Goal: Task Accomplishment & Management: Manage account settings

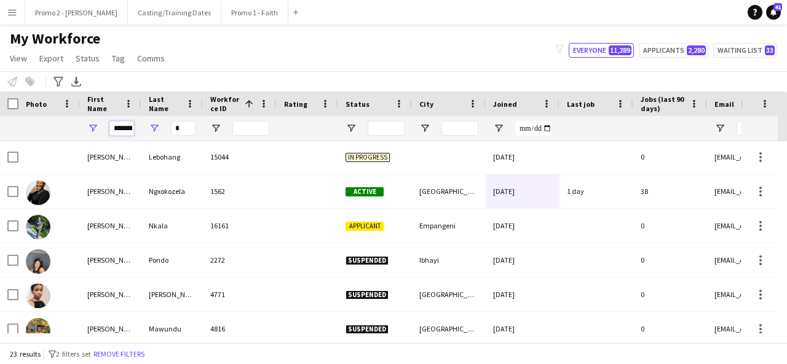
scroll to position [0, 10]
drag, startPoint x: 112, startPoint y: 125, endPoint x: 224, endPoint y: 132, distance: 111.5
click at [224, 132] on div "******* *" at bounding box center [657, 128] width 1314 height 25
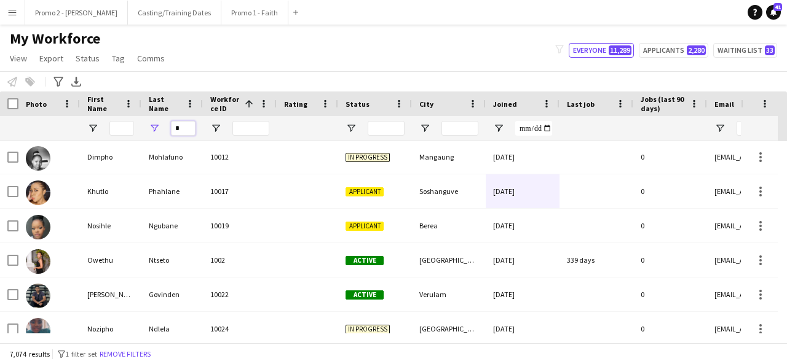
click at [183, 130] on input "*" at bounding box center [183, 128] width 25 height 15
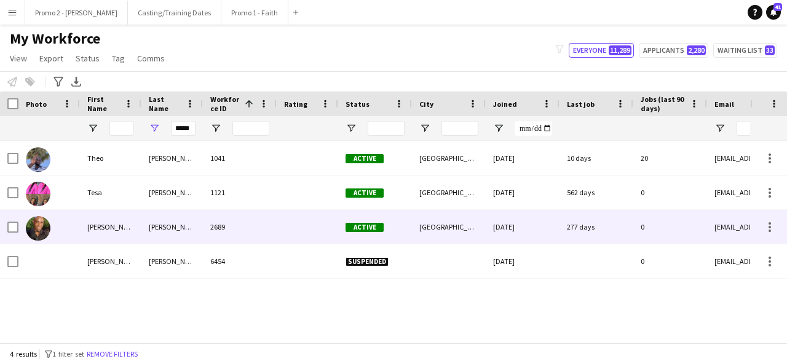
click at [225, 218] on div "2689" at bounding box center [240, 227] width 74 height 34
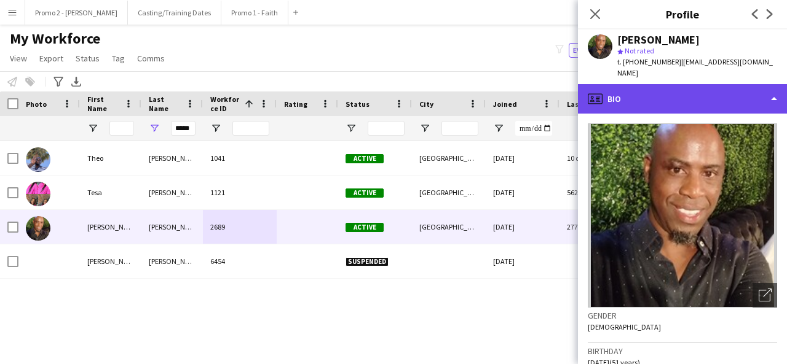
click at [755, 100] on div "profile Bio" at bounding box center [682, 99] width 209 height 30
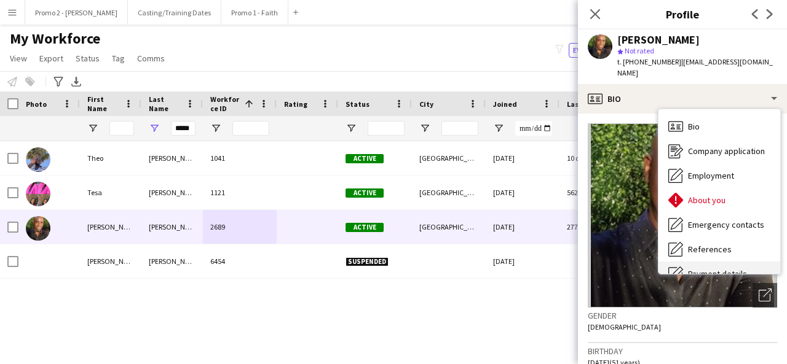
click at [730, 269] on span "Payment details" at bounding box center [717, 274] width 59 height 11
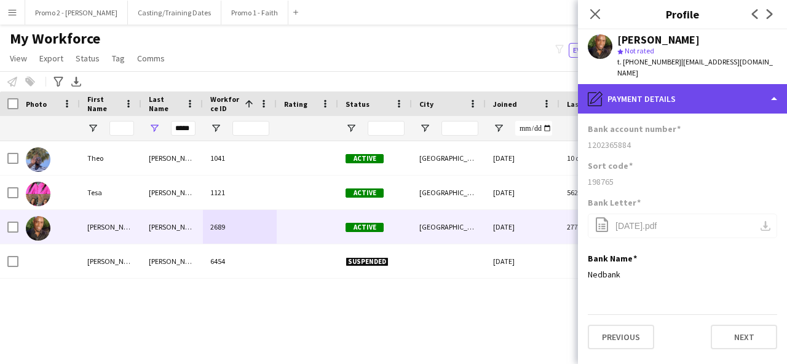
click at [661, 84] on div "pencil4 Payment details" at bounding box center [682, 99] width 209 height 30
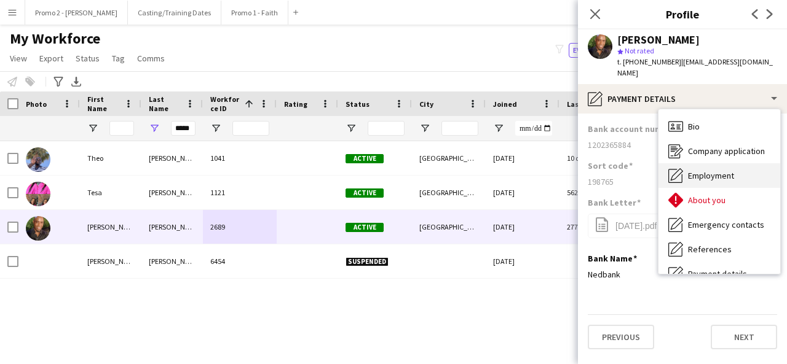
click at [744, 168] on div "Employment Employment" at bounding box center [719, 175] width 122 height 25
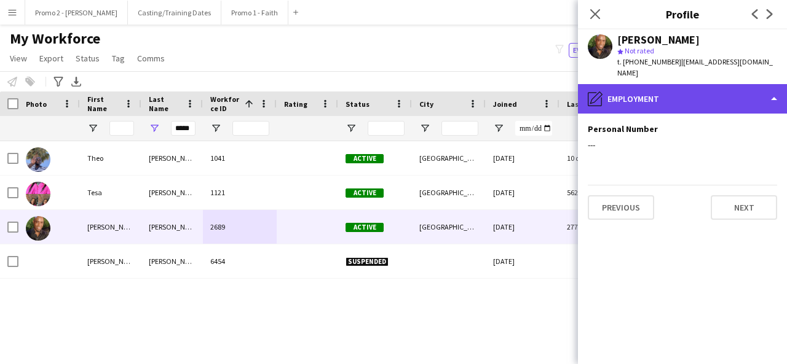
click at [664, 84] on div "pencil4 Employment" at bounding box center [682, 99] width 209 height 30
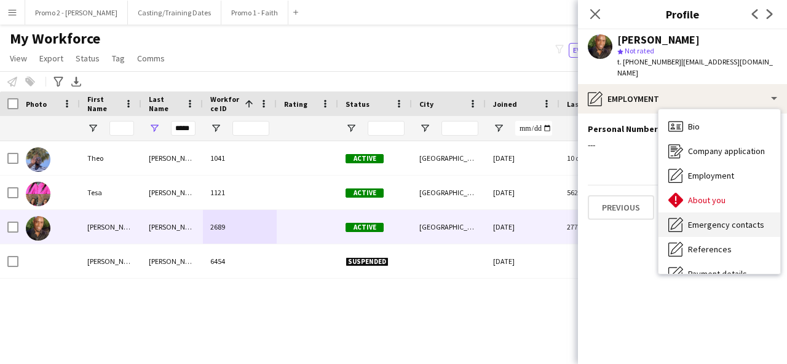
click at [714, 219] on span "Emergency contacts" at bounding box center [726, 224] width 76 height 11
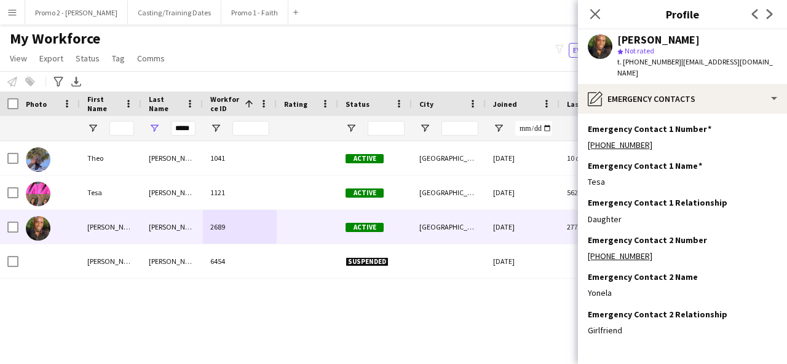
drag, startPoint x: 784, startPoint y: 120, endPoint x: 513, endPoint y: 70, distance: 276.2
click at [513, 70] on div "My Workforce View Views Default view Applicants New view Update view Delete vie…" at bounding box center [393, 51] width 787 height 42
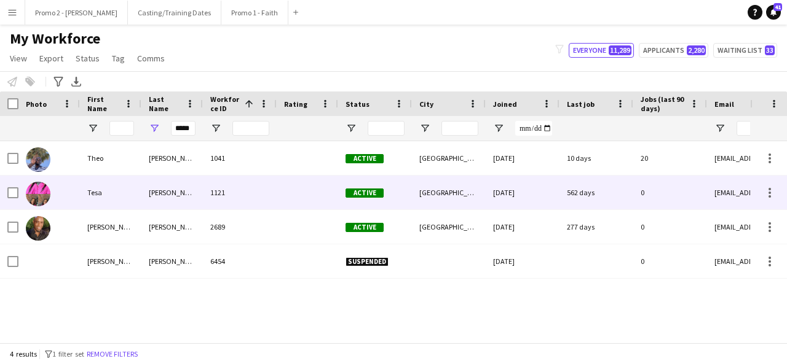
click at [133, 199] on div "Tesa" at bounding box center [110, 193] width 61 height 34
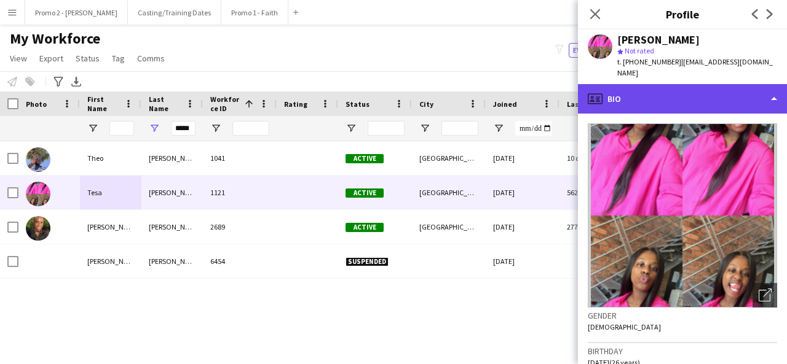
click at [727, 90] on div "profile Bio" at bounding box center [682, 99] width 209 height 30
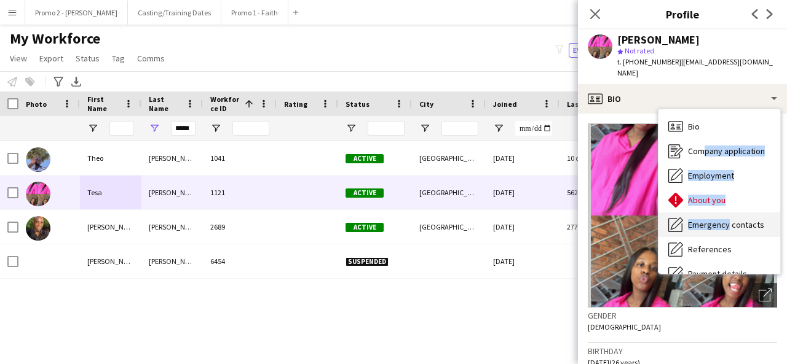
drag, startPoint x: 699, startPoint y: 146, endPoint x: 724, endPoint y: 224, distance: 81.8
click at [724, 224] on div "Bio Bio Company application Company application Employment Employment About you…" at bounding box center [719, 191] width 122 height 165
click at [724, 224] on div "Emergency contacts Emergency contacts" at bounding box center [719, 225] width 122 height 25
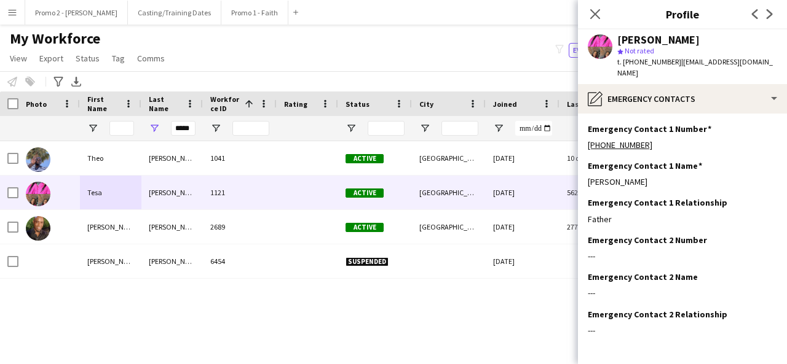
click at [538, 61] on div "My Workforce View Views Default view Applicants New view Update view Delete vie…" at bounding box center [393, 51] width 787 height 42
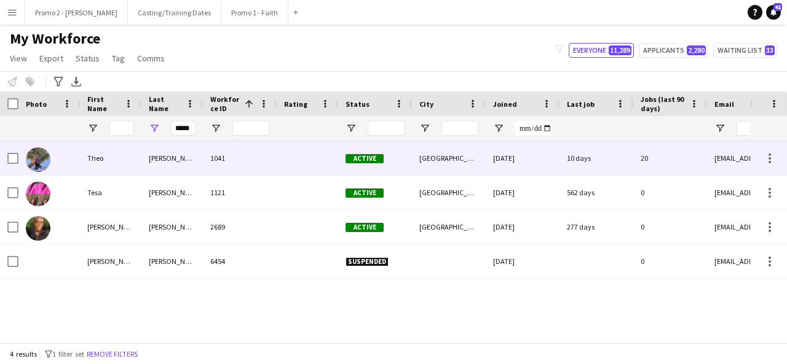
click at [152, 171] on div "[PERSON_NAME]" at bounding box center [171, 158] width 61 height 34
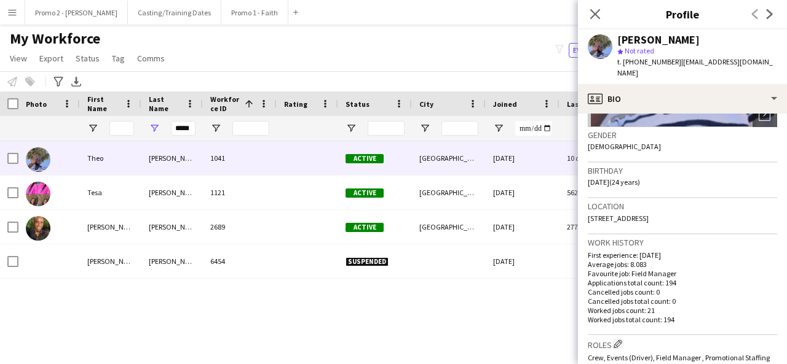
scroll to position [168, 0]
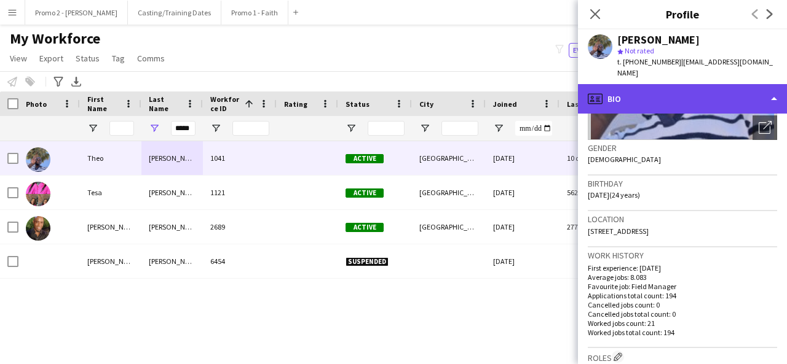
click at [649, 89] on div "profile Bio" at bounding box center [682, 99] width 209 height 30
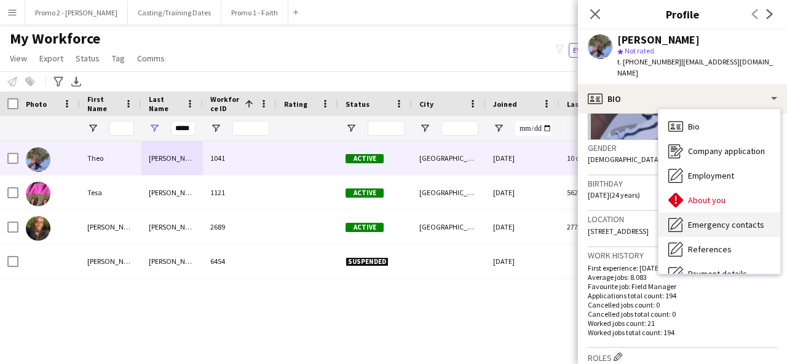
click at [725, 222] on div "Emergency contacts Emergency contacts" at bounding box center [719, 225] width 122 height 25
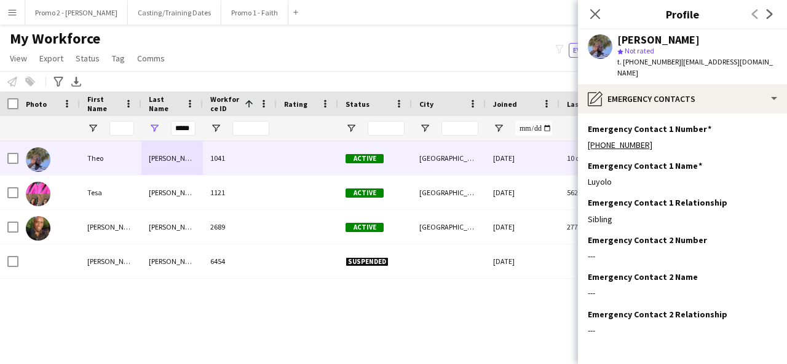
drag, startPoint x: 781, startPoint y: 149, endPoint x: 541, endPoint y: 73, distance: 251.5
click at [541, 73] on div "Notify workforce Add to tag Select at least one crew to tag him or her. Advance…" at bounding box center [393, 81] width 787 height 20
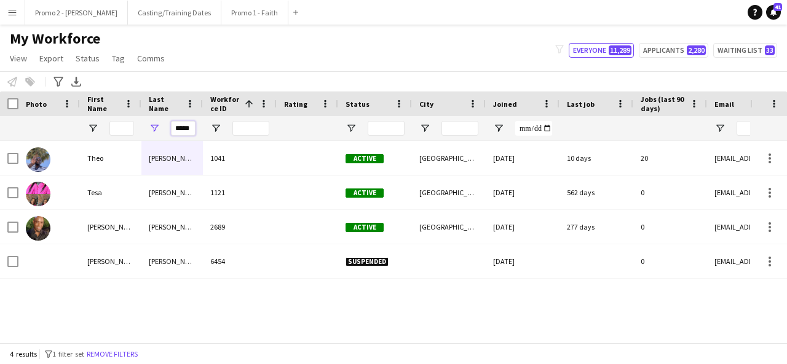
drag, startPoint x: 192, startPoint y: 131, endPoint x: 147, endPoint y: 138, distance: 46.1
drag, startPoint x: 147, startPoint y: 138, endPoint x: 130, endPoint y: 128, distance: 19.6
click at [130, 128] on input "First Name Filter Input" at bounding box center [121, 128] width 25 height 15
drag, startPoint x: 184, startPoint y: 123, endPoint x: 165, endPoint y: 127, distance: 18.9
click at [165, 127] on div "*****" at bounding box center [171, 128] width 61 height 25
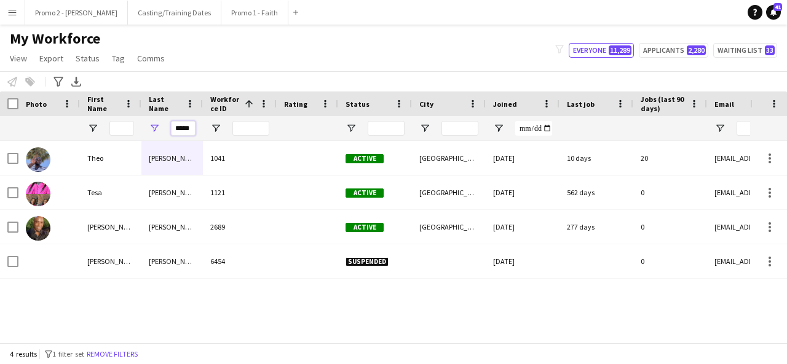
drag, startPoint x: 195, startPoint y: 126, endPoint x: 175, endPoint y: 127, distance: 20.3
click at [175, 127] on input "*****" at bounding box center [183, 128] width 25 height 15
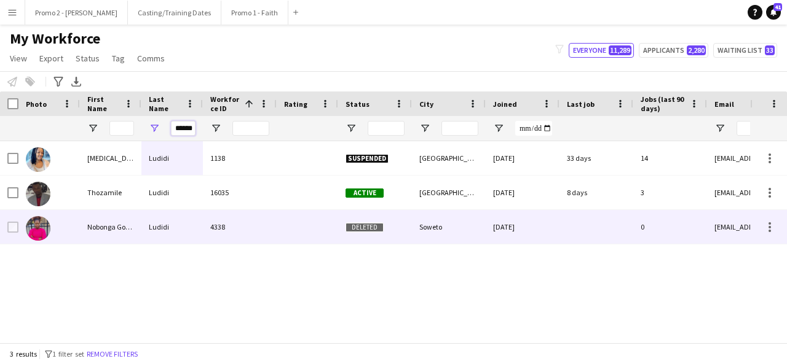
type input "******"
click at [128, 236] on div "Nobonga Goodness" at bounding box center [110, 227] width 61 height 34
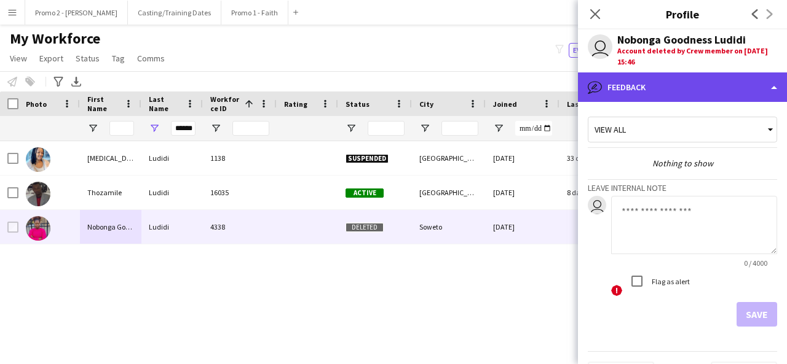
click at [682, 85] on div "bubble-pencil Feedback" at bounding box center [682, 88] width 209 height 30
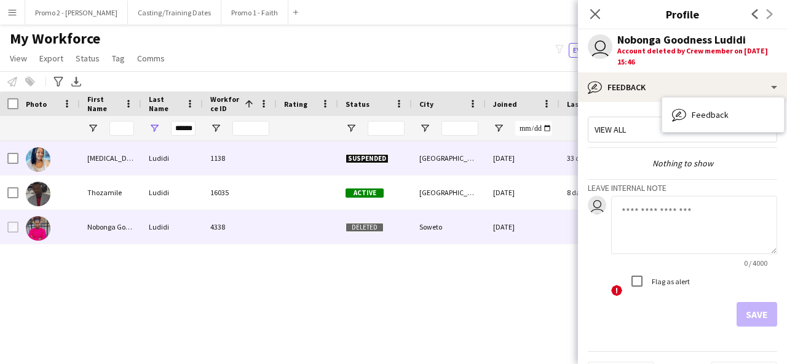
click at [197, 169] on div "Ludidi" at bounding box center [171, 158] width 61 height 34
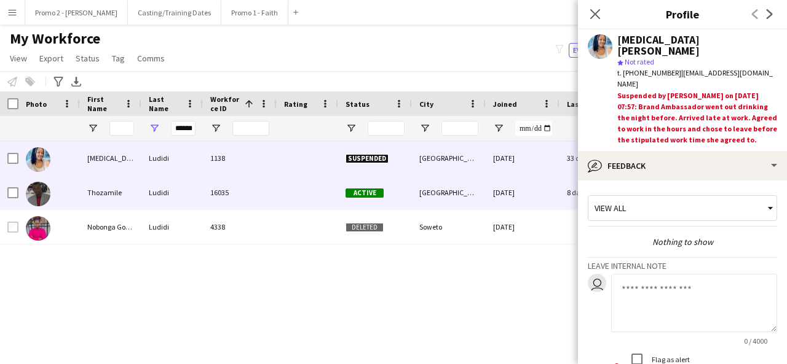
click at [275, 200] on div "16035" at bounding box center [240, 193] width 74 height 34
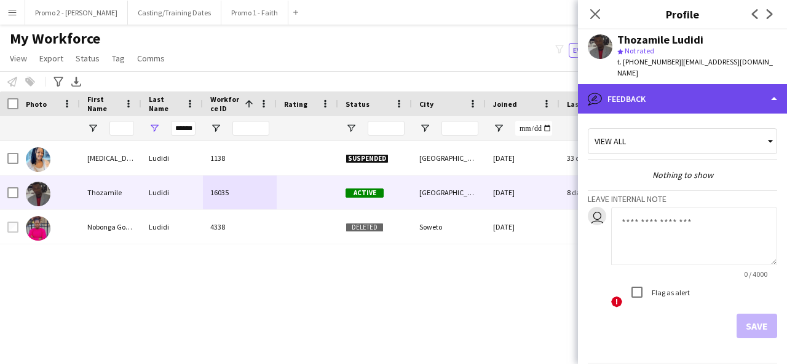
drag, startPoint x: 786, startPoint y: 127, endPoint x: 746, endPoint y: 76, distance: 64.8
click at [746, 84] on div "bubble-pencil Feedback" at bounding box center [682, 99] width 209 height 30
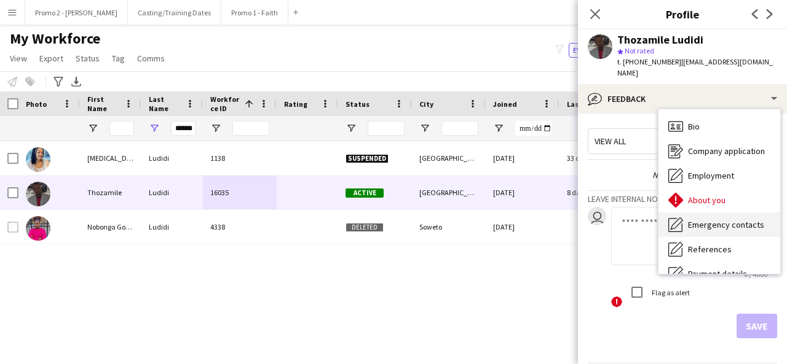
click at [727, 219] on span "Emergency contacts" at bounding box center [726, 224] width 76 height 11
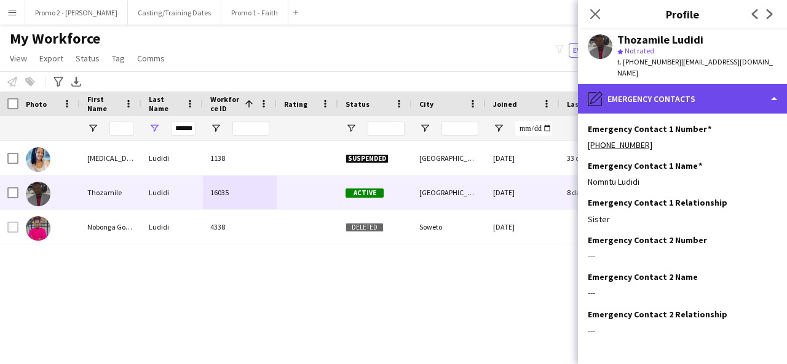
click at [700, 88] on div "pencil4 Emergency contacts" at bounding box center [682, 99] width 209 height 30
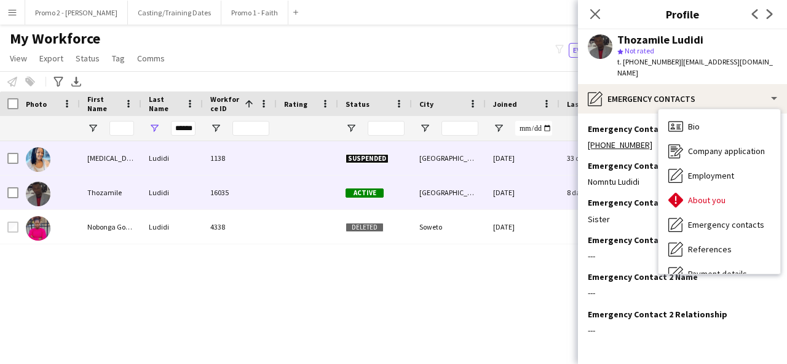
click at [272, 167] on div "1138" at bounding box center [240, 158] width 74 height 34
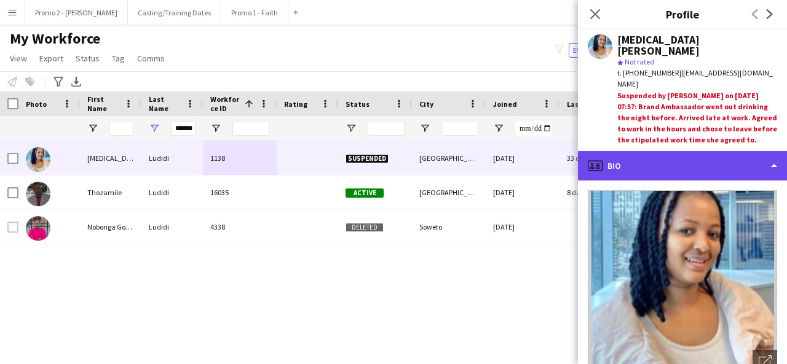
click at [671, 151] on div "profile Bio" at bounding box center [682, 166] width 209 height 30
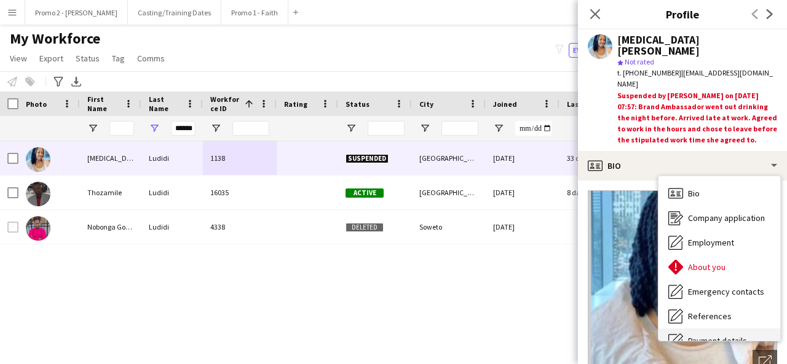
click at [698, 336] on span "Payment details" at bounding box center [717, 341] width 59 height 11
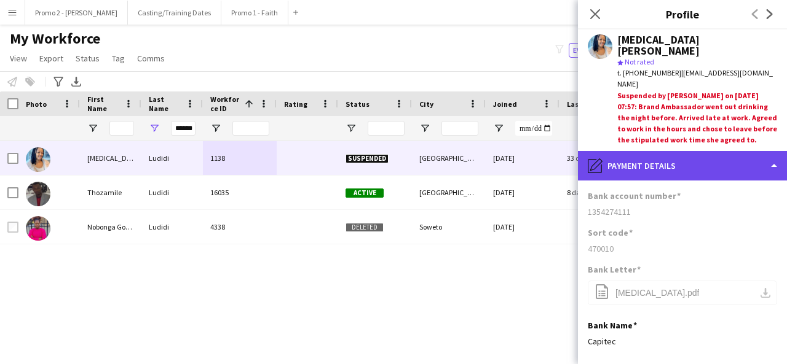
click at [650, 151] on div "pencil4 Payment details" at bounding box center [682, 166] width 209 height 30
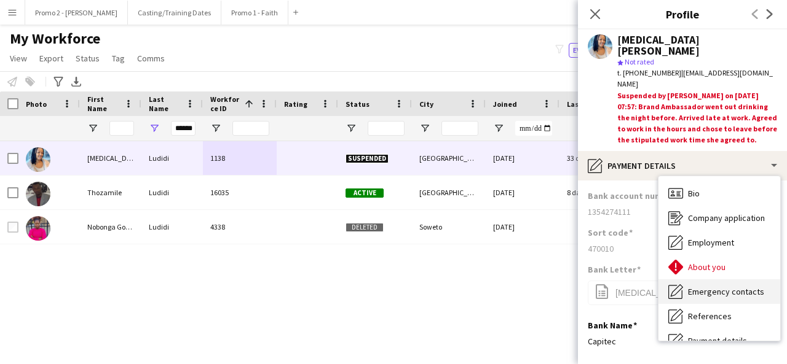
click at [751, 280] on div "Emergency contacts Emergency contacts" at bounding box center [719, 292] width 122 height 25
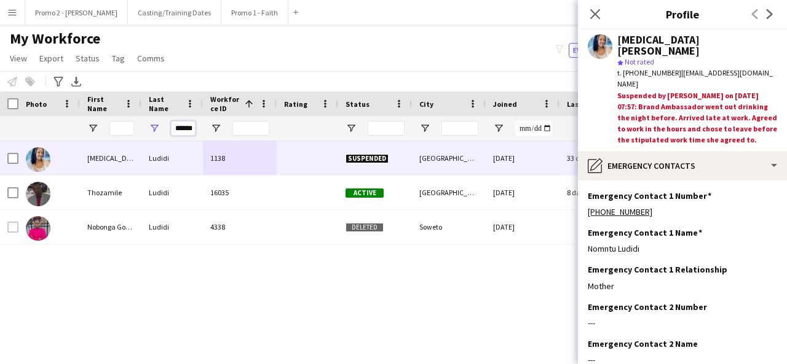
drag, startPoint x: 784, startPoint y: 181, endPoint x: 209, endPoint y: 131, distance: 576.8
click at [209, 131] on div "******" at bounding box center [657, 128] width 1314 height 25
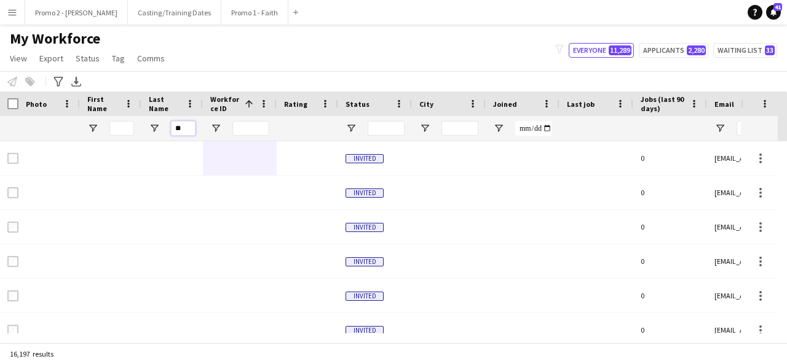
type input "*"
